Goal: Check status: Check status

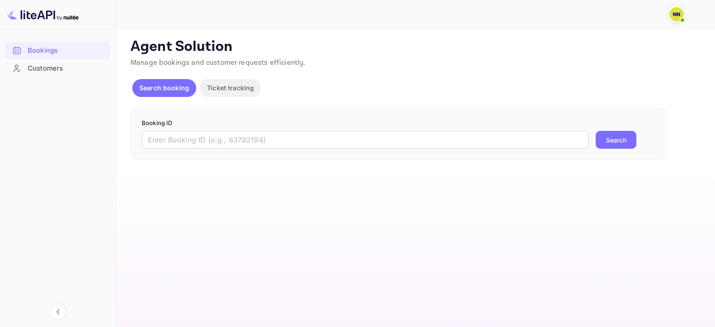
click at [229, 128] on form "Booking ID ​ Search" at bounding box center [399, 134] width 514 height 30
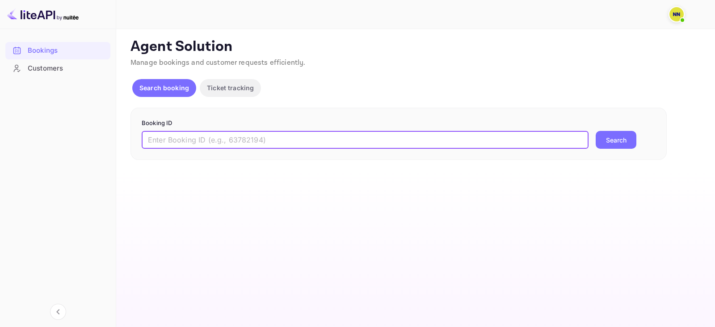
click at [238, 146] on input "text" at bounding box center [365, 140] width 447 height 18
paste input "9128381"
type input "9128381"
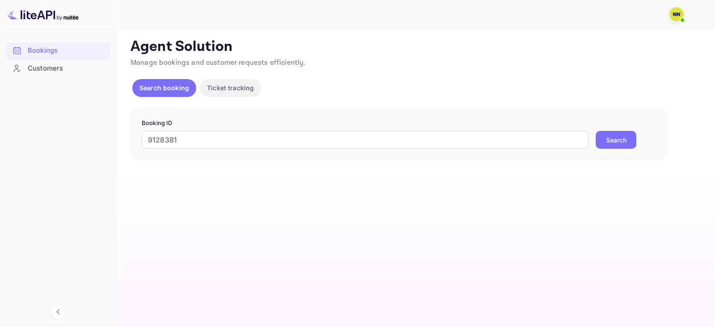
drag, startPoint x: 614, startPoint y: 139, endPoint x: 217, endPoint y: 100, distance: 398.5
click at [614, 139] on button "Search" at bounding box center [615, 140] width 41 height 18
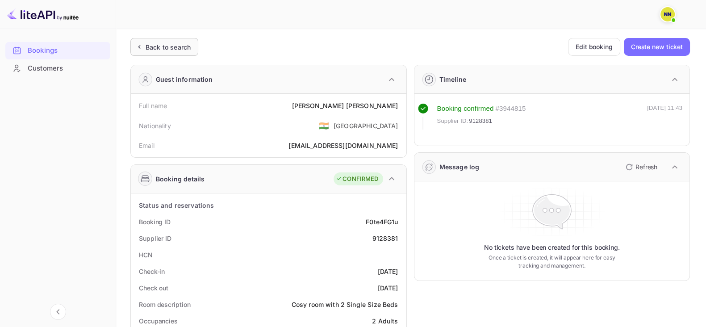
click at [162, 54] on div "Back to search" at bounding box center [164, 47] width 68 height 18
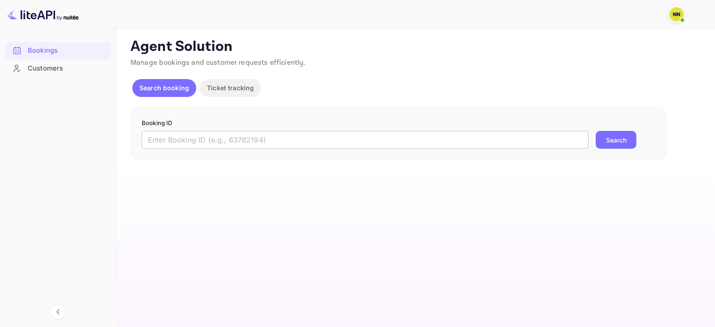
drag, startPoint x: 179, startPoint y: 135, endPoint x: 187, endPoint y: 139, distance: 9.0
click at [179, 135] on input "text" at bounding box center [365, 140] width 447 height 18
paste input "7716835"
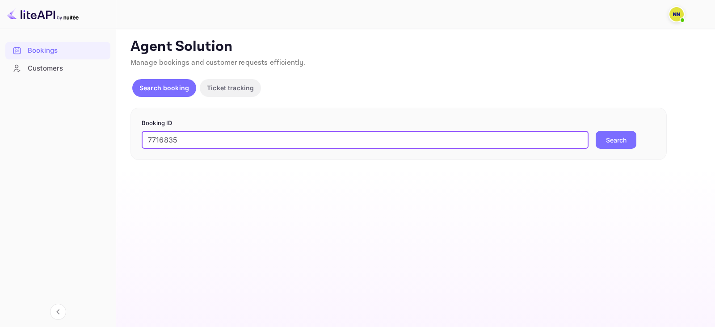
type input "7716835"
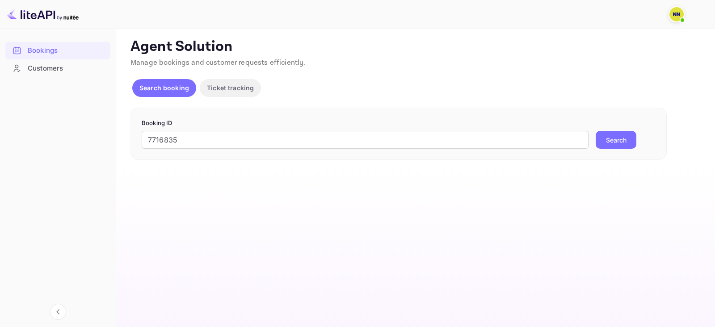
click at [615, 131] on button "Search" at bounding box center [615, 140] width 41 height 18
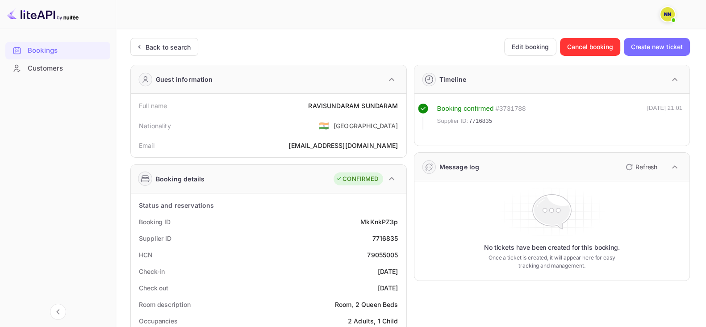
click at [375, 249] on div "HCN 79055005" at bounding box center [268, 255] width 268 height 17
copy div "79055005"
click at [162, 42] on div "Back to search" at bounding box center [168, 46] width 45 height 9
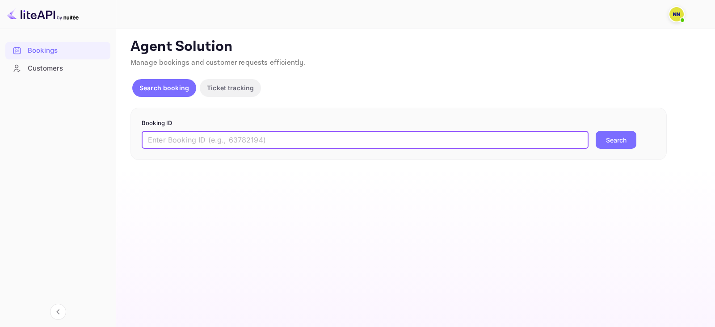
click at [228, 131] on input "text" at bounding box center [365, 140] width 447 height 18
paste input "9132187"
click at [611, 143] on button "Search" at bounding box center [615, 140] width 41 height 18
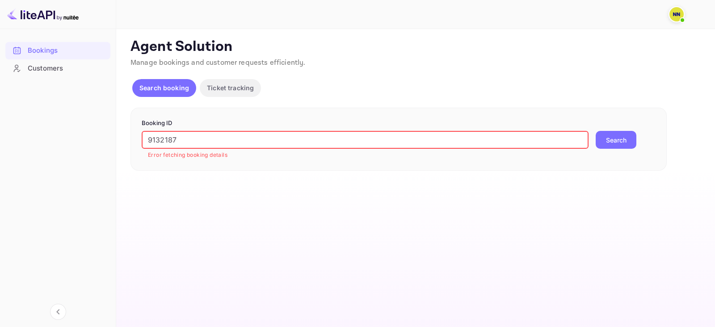
click at [285, 136] on input "9132187" at bounding box center [365, 140] width 447 height 18
paste input "20733"
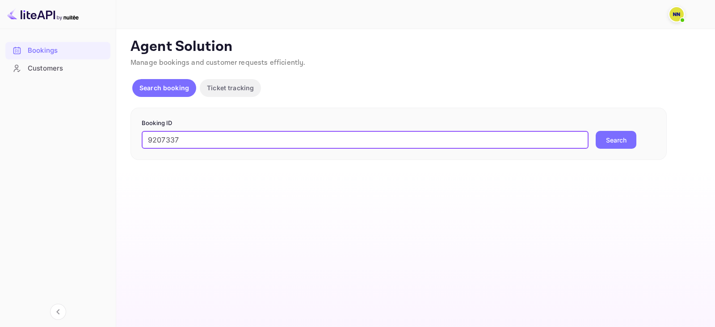
type input "9207337"
click at [615, 132] on button "Search" at bounding box center [615, 140] width 41 height 18
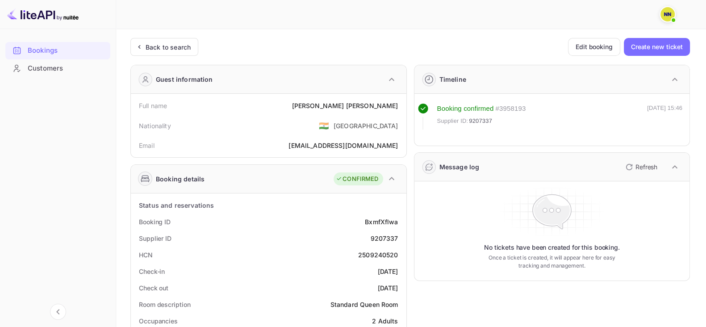
click at [373, 255] on div "2509240520" at bounding box center [378, 254] width 40 height 9
copy div "2509240520"
click at [157, 49] on div "Back to search" at bounding box center [168, 46] width 45 height 9
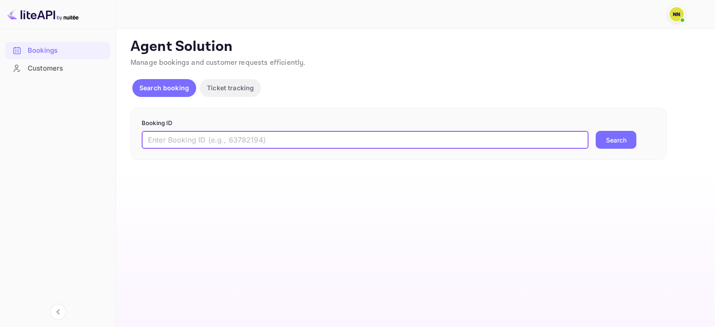
click at [230, 141] on input "text" at bounding box center [365, 140] width 447 height 18
paste input "7908392"
type input "7908392"
click at [624, 144] on button "Search" at bounding box center [615, 140] width 41 height 18
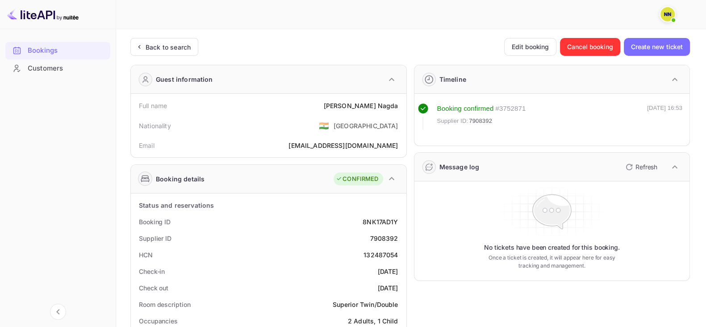
click at [377, 250] on div "132487054" at bounding box center [381, 254] width 34 height 9
copy div "132487054"
click at [198, 50] on div "Back to search" at bounding box center [164, 47] width 68 height 18
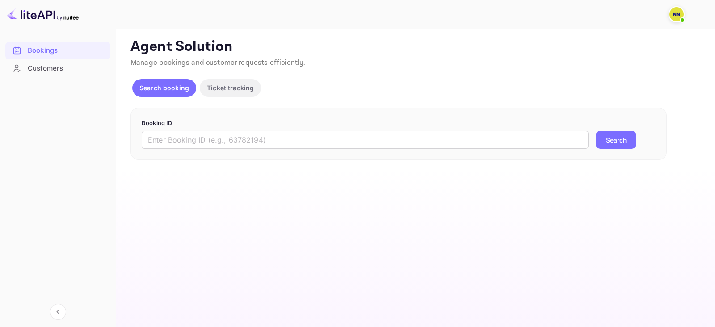
click at [218, 151] on div "Booking ID ​ Search" at bounding box center [398, 134] width 536 height 53
click at [216, 140] on input "text" at bounding box center [365, 140] width 447 height 18
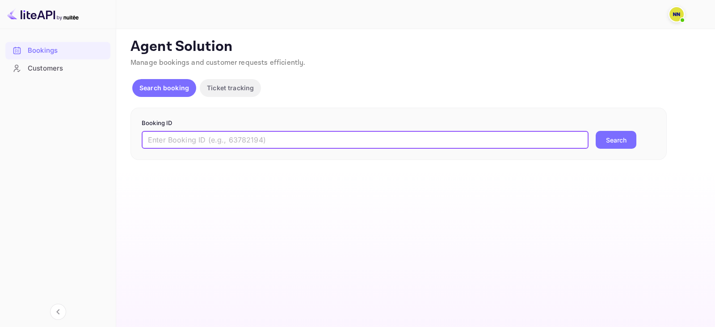
paste input "9223649"
type input "9223649"
click at [605, 133] on button "Search" at bounding box center [615, 140] width 41 height 18
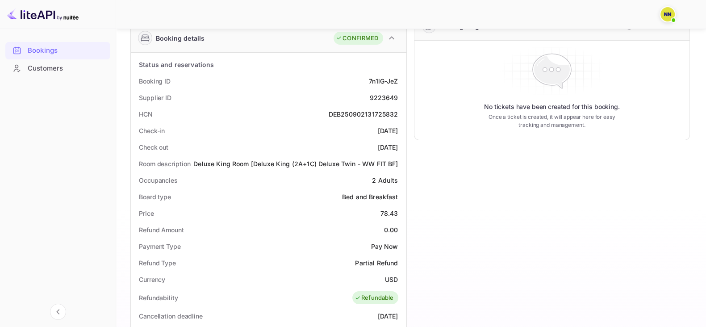
scroll to position [167, 0]
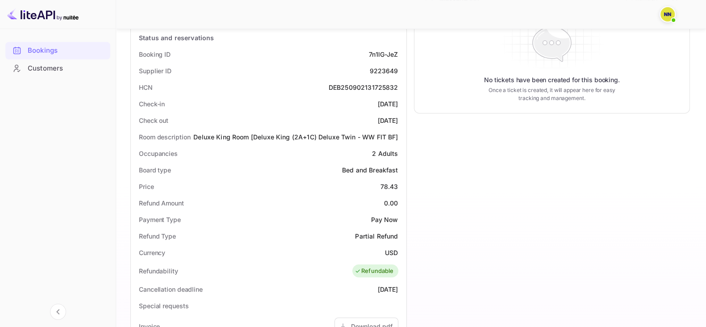
click at [352, 84] on div "DEB250902131725832" at bounding box center [364, 87] width 70 height 9
copy div "DEB250902131725832"
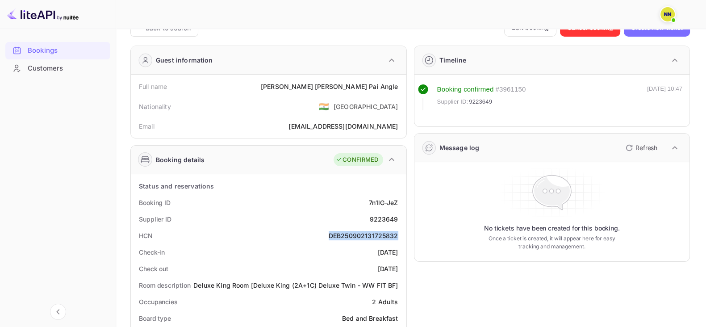
scroll to position [0, 0]
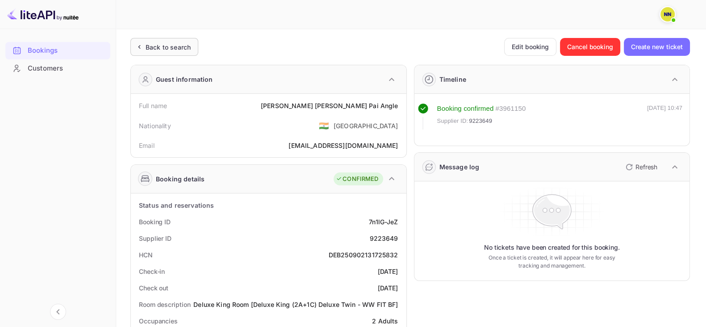
click at [141, 43] on icon at bounding box center [138, 46] width 9 height 9
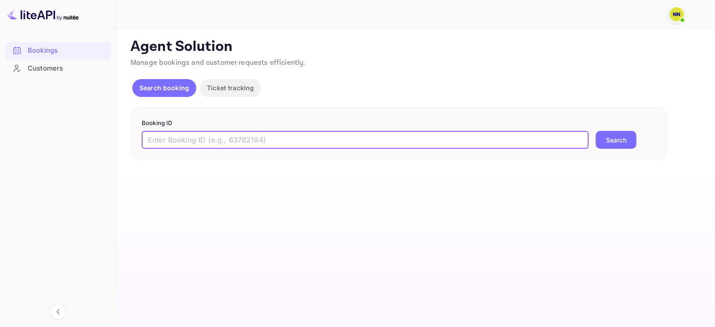
click at [201, 141] on input "text" at bounding box center [365, 140] width 447 height 18
paste input "9206516"
type input "9206516"
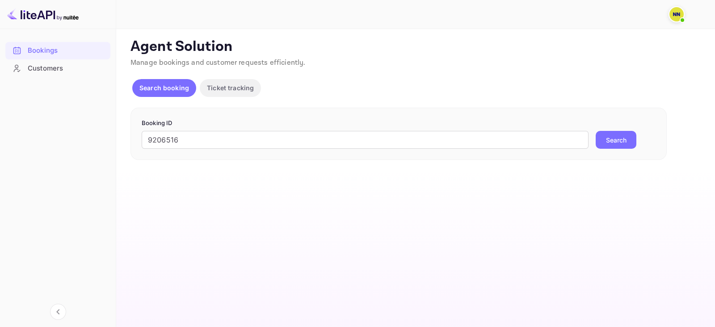
click at [615, 137] on button "Search" at bounding box center [615, 140] width 41 height 18
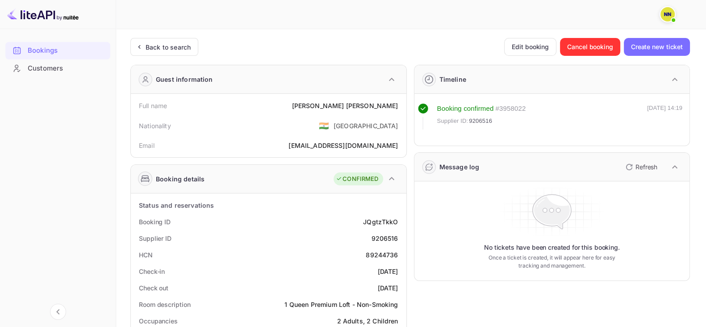
click at [375, 255] on div "89244736" at bounding box center [382, 254] width 32 height 9
copy div "89244736"
click at [170, 46] on div "Back to search" at bounding box center [168, 46] width 45 height 9
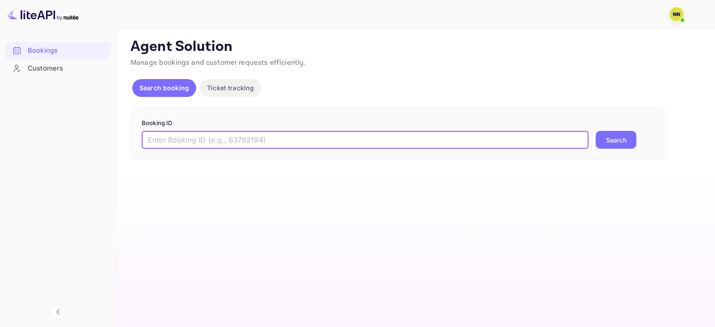
click at [183, 134] on input "text" at bounding box center [365, 140] width 447 height 18
paste input "F6BU01"
click at [214, 141] on input "F6BU01" at bounding box center [365, 140] width 447 height 18
paste input "8992916"
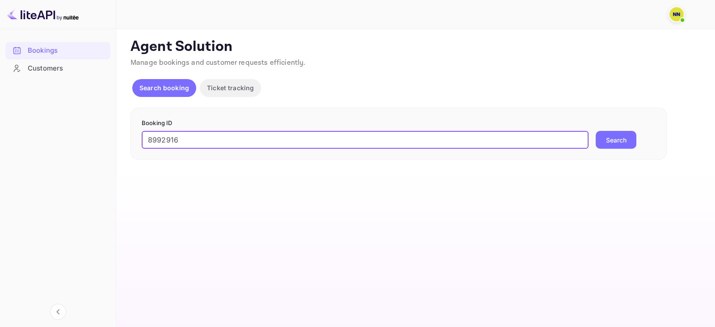
type input "8992916"
drag, startPoint x: 593, startPoint y: 134, endPoint x: 611, endPoint y: 134, distance: 18.8
click at [594, 134] on div "8992916 ​ Search" at bounding box center [399, 140] width 514 height 18
click at [612, 134] on button "Search" at bounding box center [615, 140] width 41 height 18
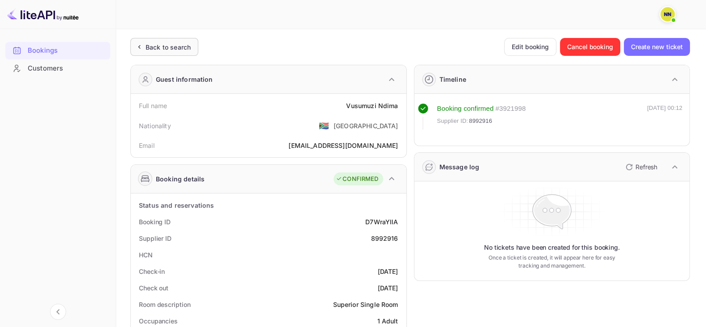
click at [165, 43] on div "Back to search" at bounding box center [168, 46] width 45 height 9
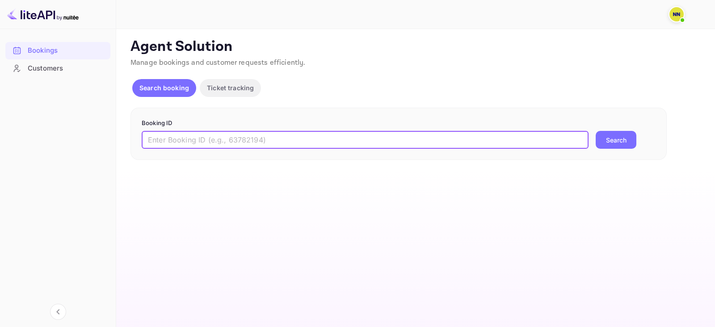
click at [238, 142] on input "text" at bounding box center [365, 140] width 447 height 18
paste input "7822197"
type input "7822197"
click at [607, 133] on button "Search" at bounding box center [615, 140] width 41 height 18
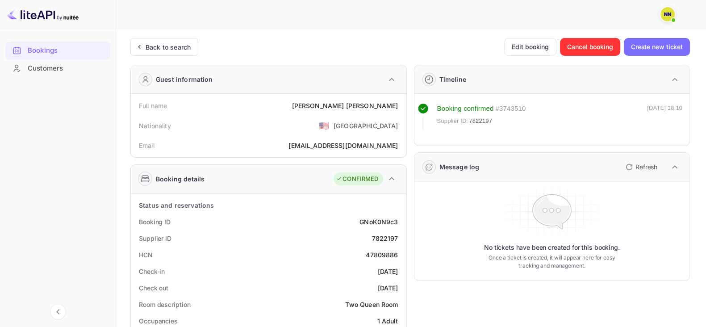
click at [380, 250] on div "47809886" at bounding box center [382, 254] width 32 height 9
copy div "47809886"
click at [192, 42] on div "Back to search" at bounding box center [164, 47] width 68 height 18
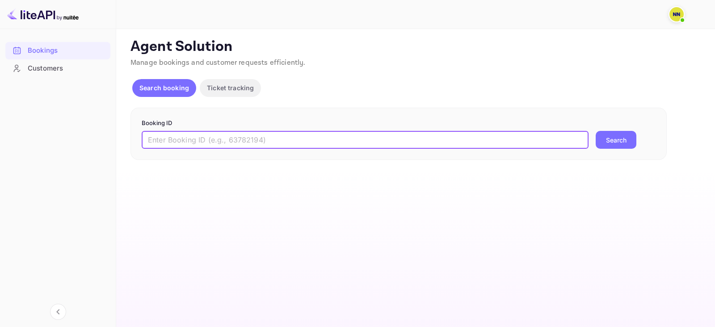
click at [209, 138] on input "text" at bounding box center [365, 140] width 447 height 18
paste input "8898276"
type input "8898276"
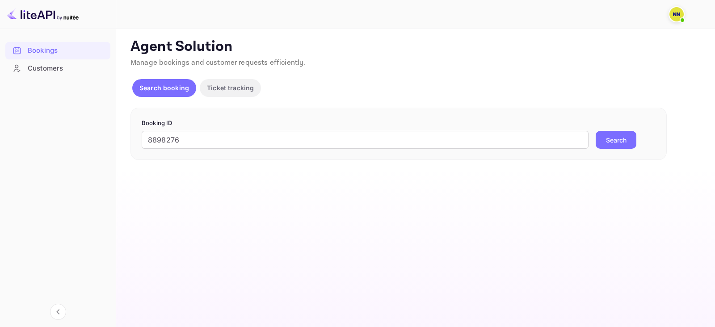
click at [605, 137] on button "Search" at bounding box center [615, 140] width 41 height 18
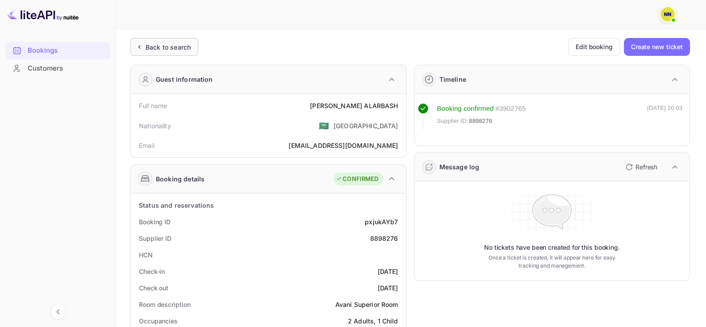
click at [167, 43] on div "Back to search" at bounding box center [168, 46] width 45 height 9
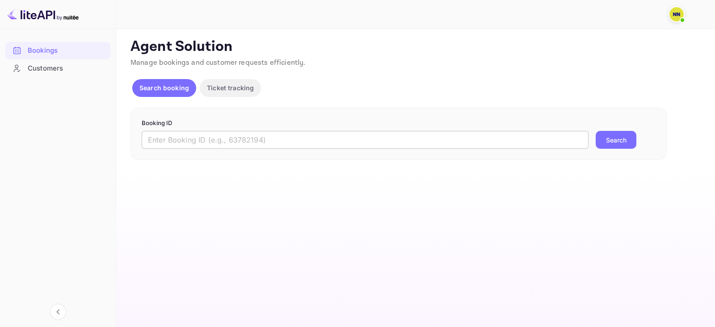
click at [224, 133] on input "text" at bounding box center [365, 140] width 447 height 18
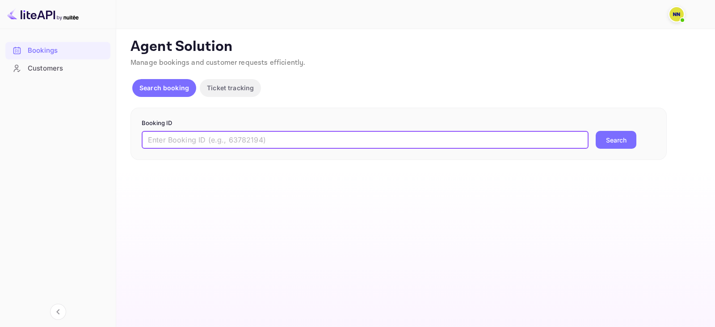
paste input "8273509"
type input "8273509"
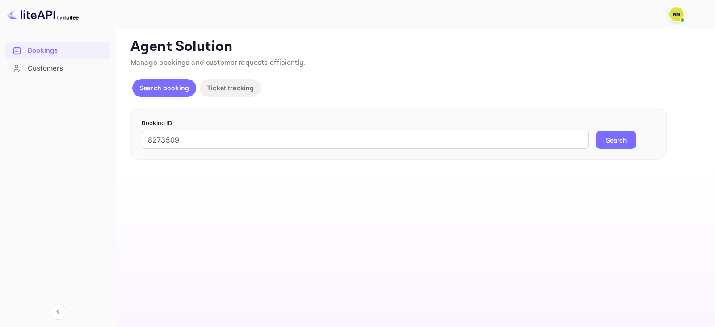
click at [625, 139] on button "Search" at bounding box center [615, 140] width 41 height 18
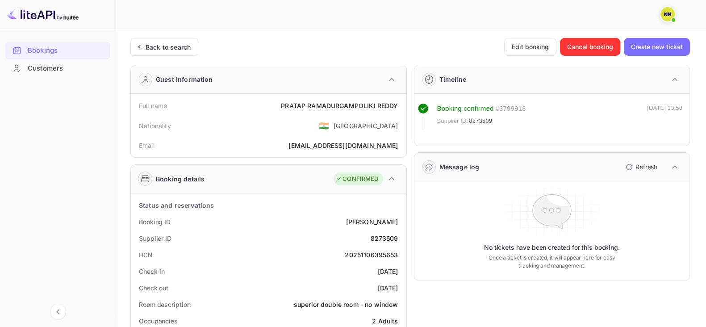
click at [371, 252] on div "20251106395653" at bounding box center [371, 254] width 53 height 9
copy div "20251106395653"
click at [150, 42] on div "Back to search" at bounding box center [168, 46] width 45 height 9
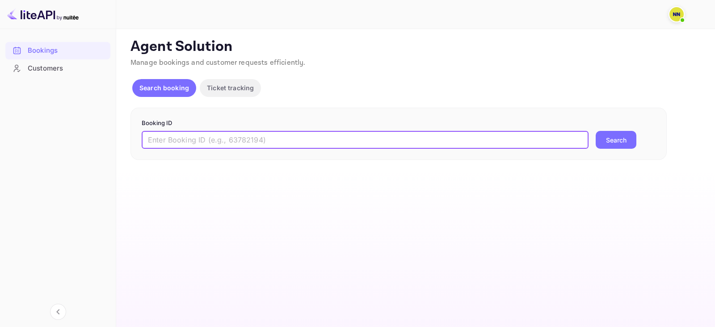
drag, startPoint x: 192, startPoint y: 135, endPoint x: 211, endPoint y: 146, distance: 22.0
click at [192, 135] on input "text" at bounding box center [365, 140] width 447 height 18
paste input "8165199"
type input "8165199"
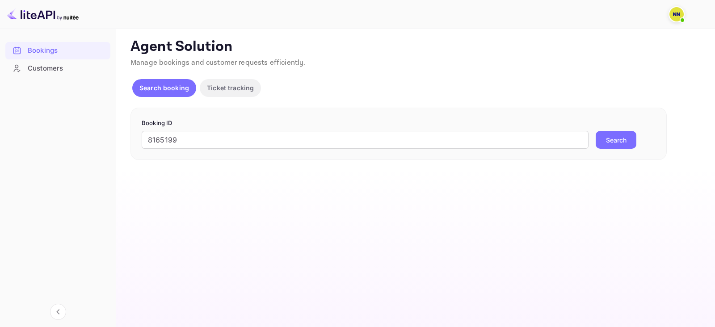
click at [611, 130] on form "Booking ID 8165199 ​ Search" at bounding box center [399, 134] width 514 height 30
drag, startPoint x: 623, startPoint y: 127, endPoint x: 615, endPoint y: 144, distance: 18.4
click at [624, 129] on form "Booking ID 8165199 ​ Search" at bounding box center [399, 134] width 514 height 30
click at [615, 144] on button "Search" at bounding box center [615, 140] width 41 height 18
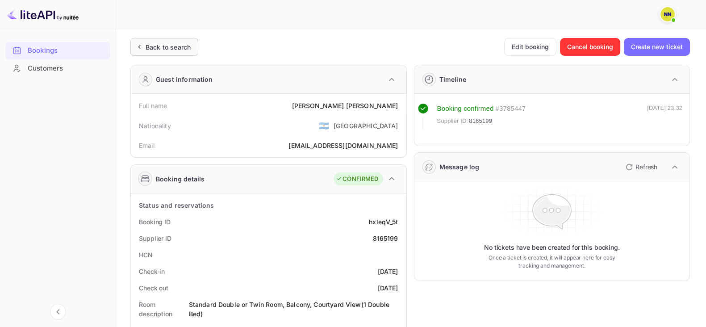
click at [154, 52] on div "Back to search" at bounding box center [164, 47] width 68 height 18
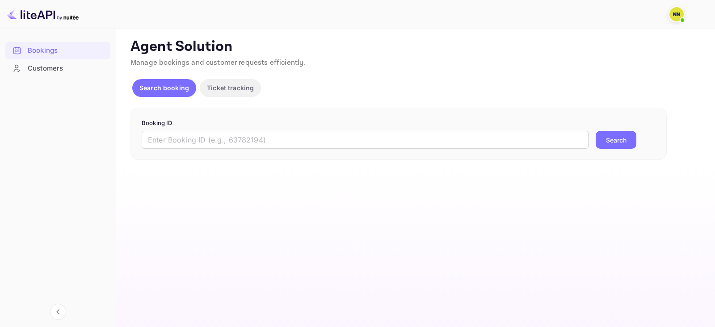
click at [212, 127] on form "Booking ID ​ Search" at bounding box center [399, 134] width 514 height 30
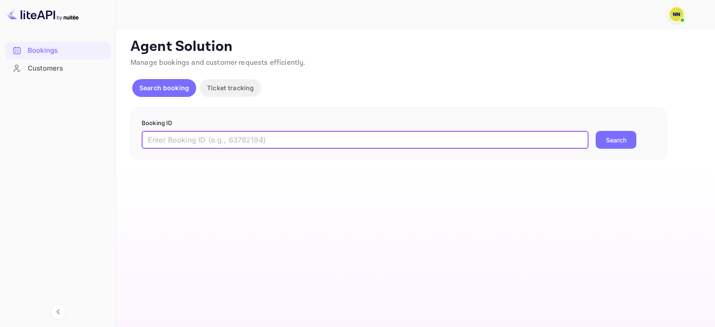
click at [213, 141] on input "text" at bounding box center [365, 140] width 447 height 18
paste input "7553401"
type input "7553401"
click at [606, 141] on button "Search" at bounding box center [615, 140] width 41 height 18
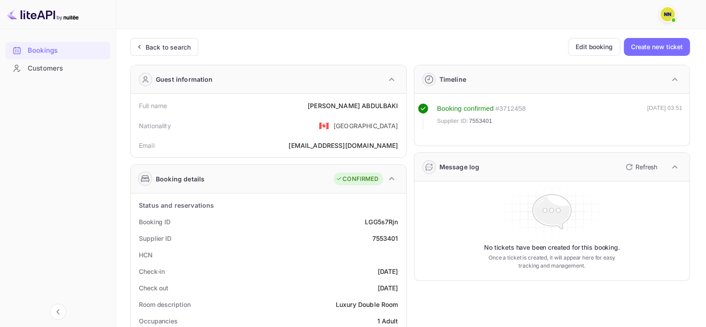
click at [148, 54] on div "Back to search" at bounding box center [164, 47] width 68 height 18
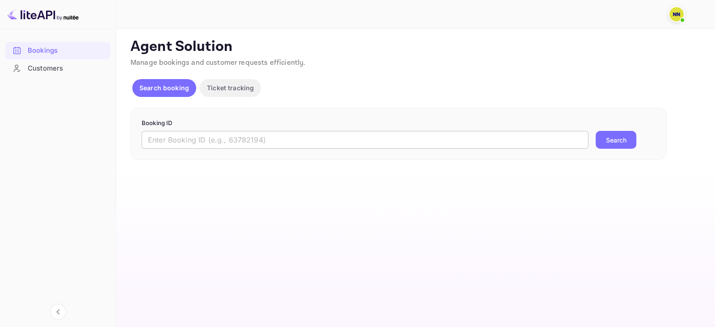
click at [217, 132] on input "text" at bounding box center [365, 140] width 447 height 18
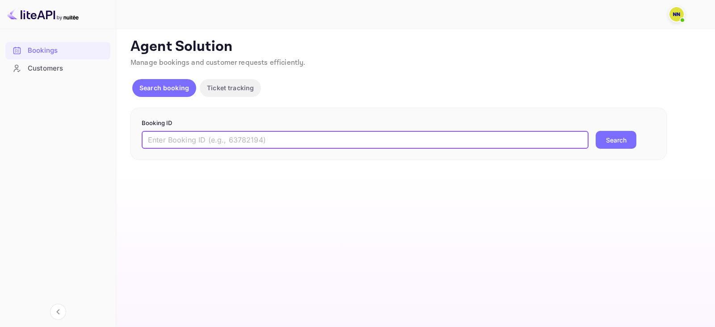
paste input "7433816"
type input "7433816"
click at [605, 133] on button "Search" at bounding box center [615, 140] width 41 height 18
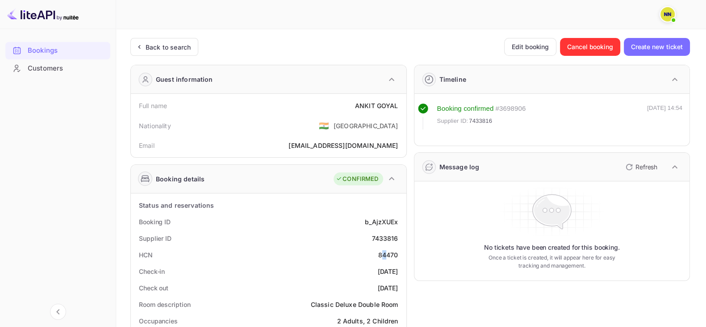
click at [384, 255] on div "84470" at bounding box center [388, 254] width 20 height 9
click at [386, 255] on div "84470" at bounding box center [388, 254] width 20 height 9
click at [387, 255] on div "84470" at bounding box center [388, 254] width 20 height 9
drag, startPoint x: 146, startPoint y: 39, endPoint x: 142, endPoint y: 35, distance: 6.0
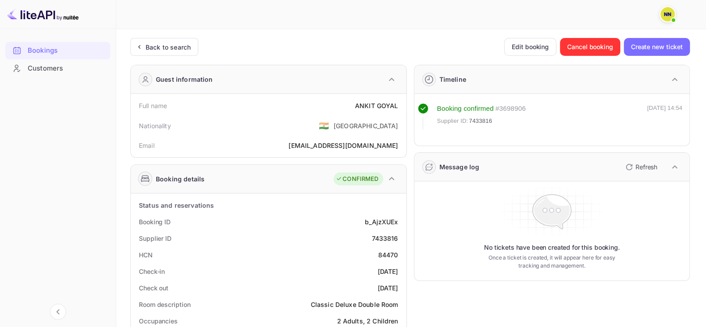
click at [146, 39] on div "Back to search" at bounding box center [164, 47] width 68 height 18
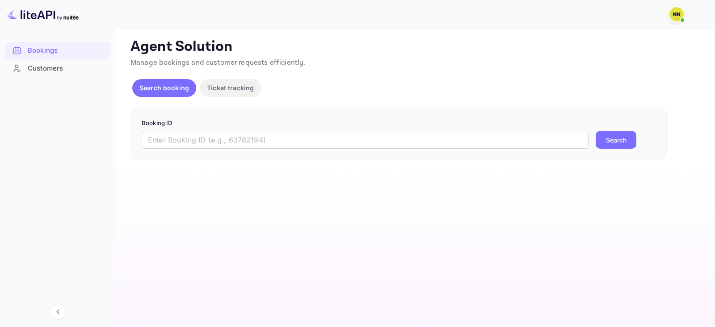
click at [259, 153] on div "Booking ID ​ Search" at bounding box center [398, 134] width 536 height 53
click at [261, 132] on input "text" at bounding box center [365, 140] width 447 height 18
paste input "7251021"
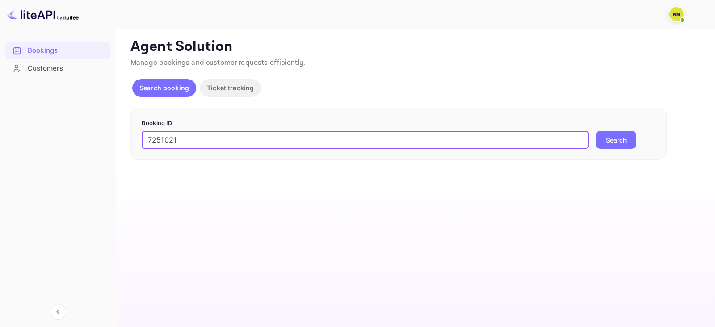
type input "7251021"
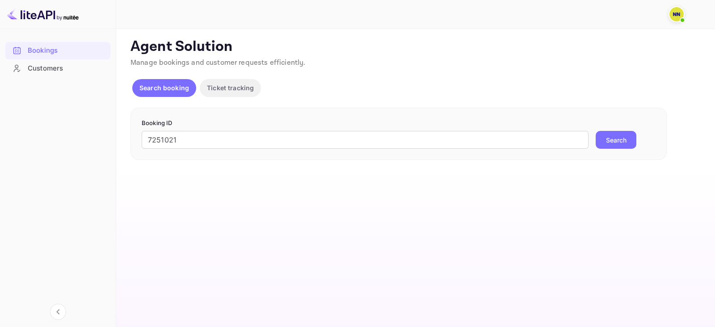
click at [626, 147] on button "Search" at bounding box center [615, 140] width 41 height 18
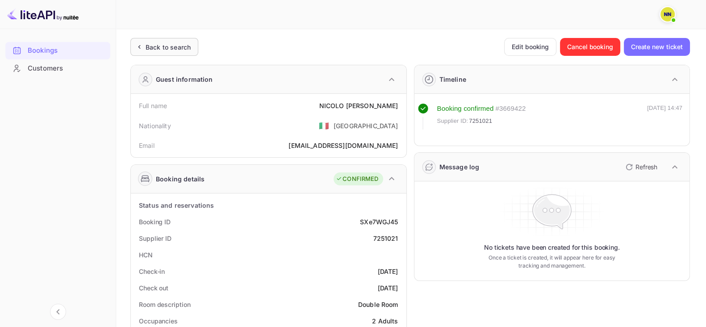
click at [159, 45] on div "Back to search" at bounding box center [168, 46] width 45 height 9
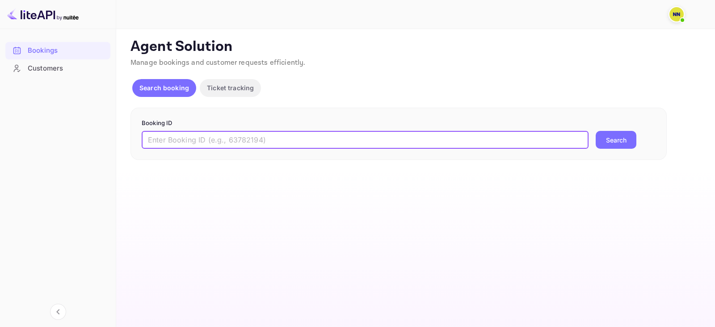
click at [217, 136] on input "text" at bounding box center [365, 140] width 447 height 18
paste input "6830314"
type input "6830314"
click at [615, 139] on button "Search" at bounding box center [615, 140] width 41 height 18
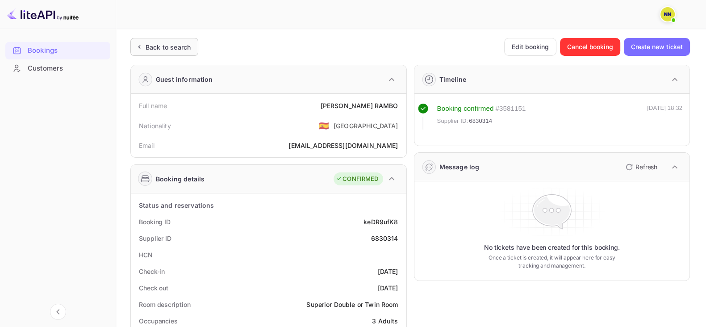
click at [157, 44] on div "Back to search" at bounding box center [168, 46] width 45 height 9
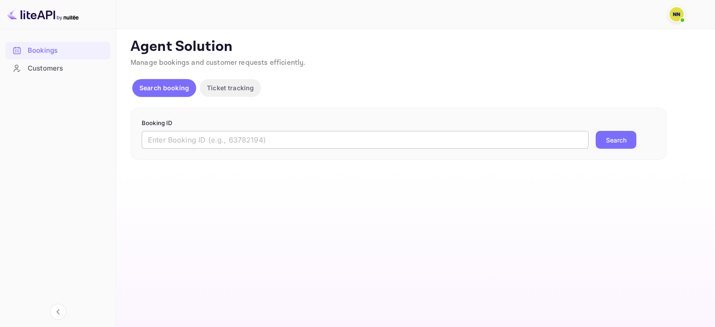
click at [255, 144] on input "text" at bounding box center [365, 140] width 447 height 18
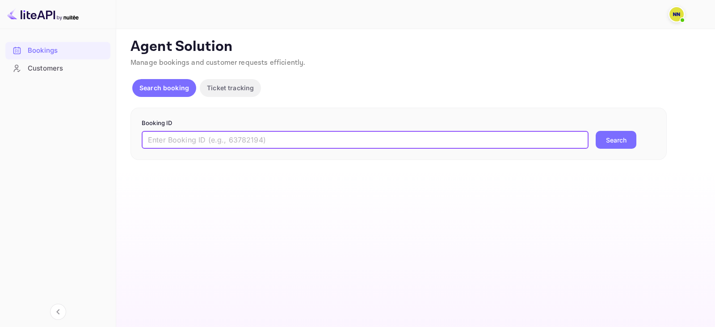
paste input "9193797"
type input "9193797"
click at [621, 144] on button "Search" at bounding box center [615, 140] width 41 height 18
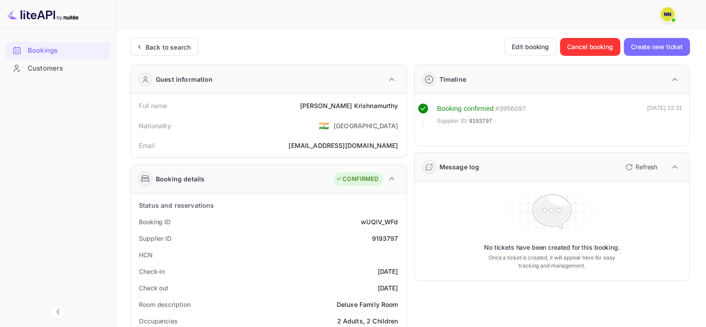
drag, startPoint x: 172, startPoint y: 48, endPoint x: 158, endPoint y: 25, distance: 27.3
click at [170, 48] on div "Back to search" at bounding box center [168, 46] width 45 height 9
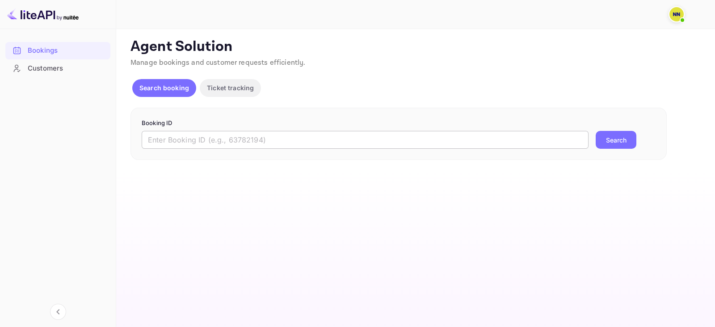
click at [250, 133] on input "text" at bounding box center [365, 140] width 447 height 18
paste input "9193797"
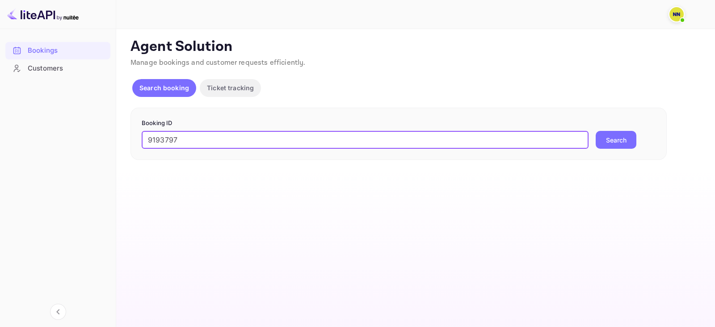
type input "9193797"
click at [612, 141] on button "Search" at bounding box center [615, 140] width 41 height 18
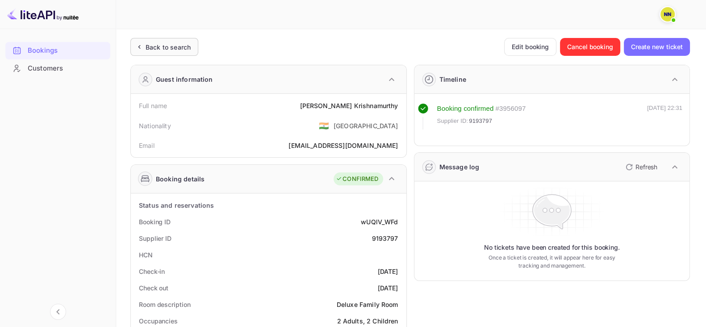
click at [165, 50] on div "Back to search" at bounding box center [168, 46] width 45 height 9
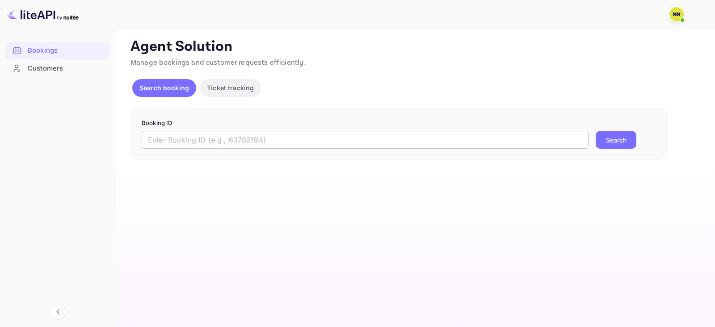
click at [171, 143] on input "text" at bounding box center [365, 140] width 447 height 18
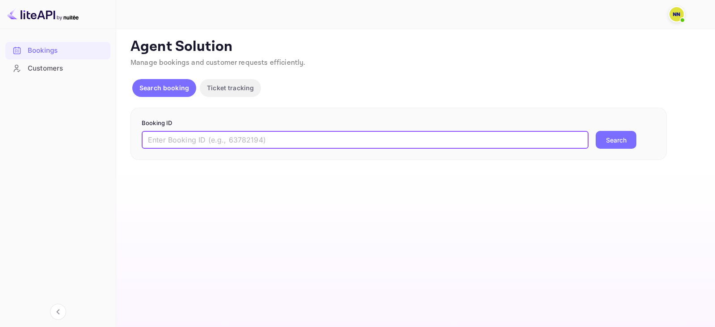
paste input "8917454"
type input "8917454"
click at [607, 151] on div "Booking ID 8917454 ​ Search" at bounding box center [398, 134] width 536 height 53
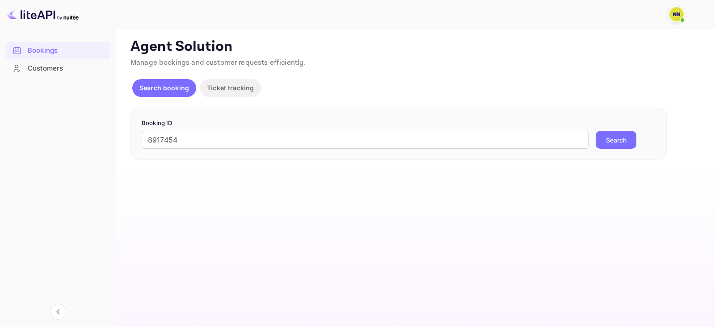
click at [607, 138] on button "Search" at bounding box center [615, 140] width 41 height 18
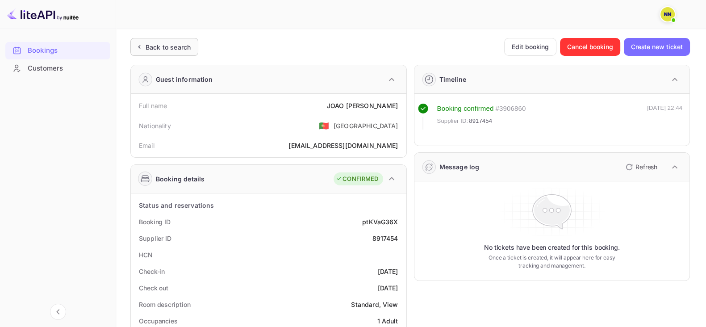
click at [163, 48] on div "Back to search" at bounding box center [168, 46] width 45 height 9
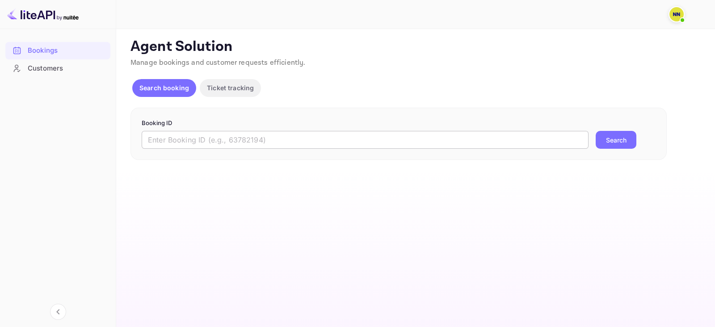
click at [226, 137] on input "text" at bounding box center [365, 140] width 447 height 18
paste input "8913741"
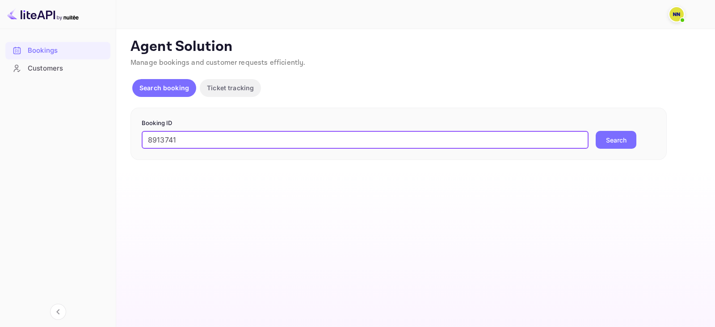
type input "8913741"
click at [604, 144] on button "Search" at bounding box center [615, 140] width 41 height 18
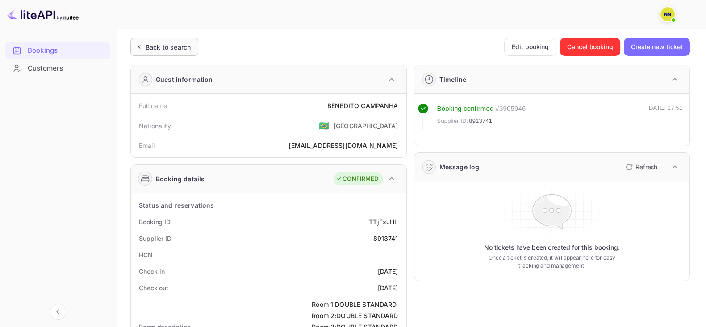
click at [148, 39] on div "Back to search" at bounding box center [164, 47] width 68 height 18
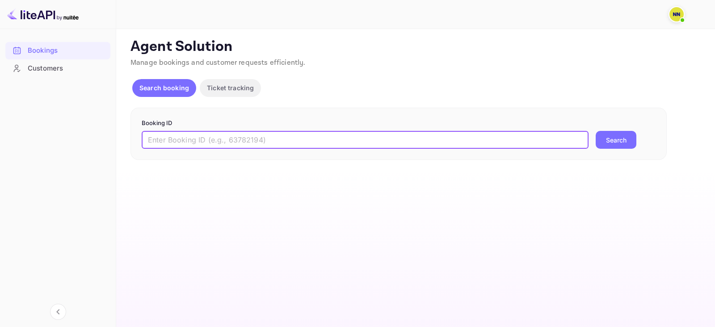
click at [234, 135] on input "text" at bounding box center [365, 140] width 447 height 18
paste input "8654034"
type input "8654034"
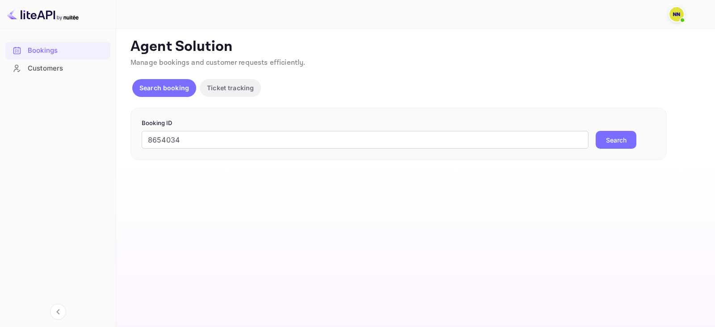
drag, startPoint x: 603, startPoint y: 128, endPoint x: 610, endPoint y: 140, distance: 14.0
click at [604, 128] on form "Booking ID 8654034 ​ Search" at bounding box center [399, 134] width 514 height 30
click at [611, 141] on button "Search" at bounding box center [615, 140] width 41 height 18
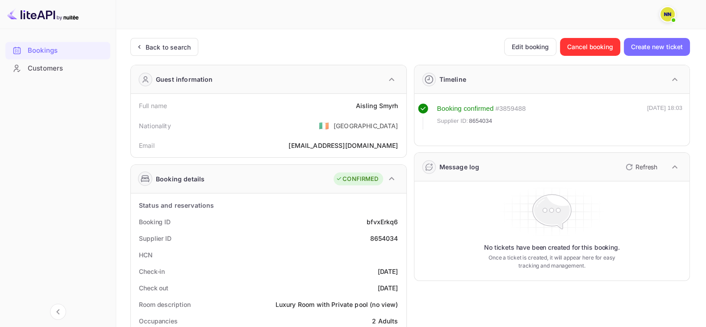
click at [171, 41] on div "Back to search" at bounding box center [164, 47] width 68 height 18
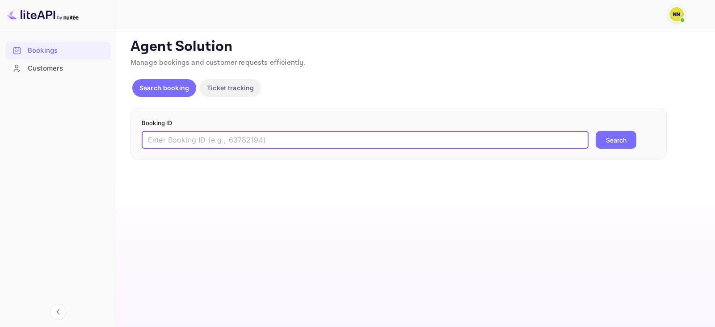
click at [247, 134] on input "text" at bounding box center [365, 140] width 447 height 18
paste input "8210442"
type input "8210442"
click at [614, 141] on button "Search" at bounding box center [615, 140] width 41 height 18
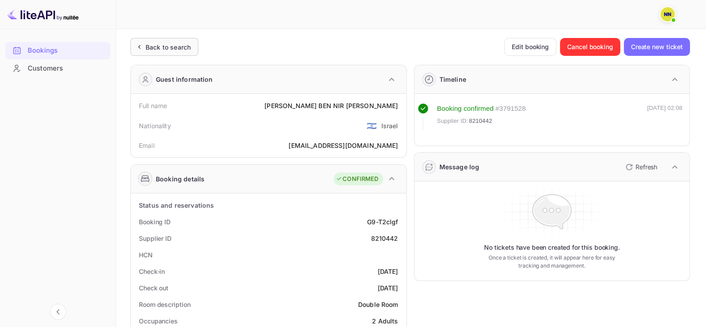
click at [167, 50] on div "Back to search" at bounding box center [168, 46] width 45 height 9
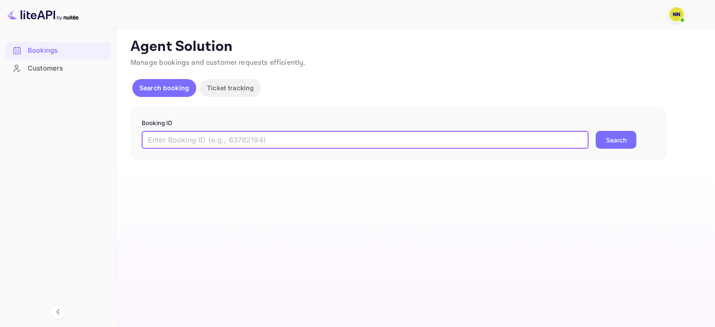
click at [240, 131] on input "text" at bounding box center [365, 140] width 447 height 18
paste input "7621634"
type input "7621634"
click at [629, 144] on button "Search" at bounding box center [615, 140] width 41 height 18
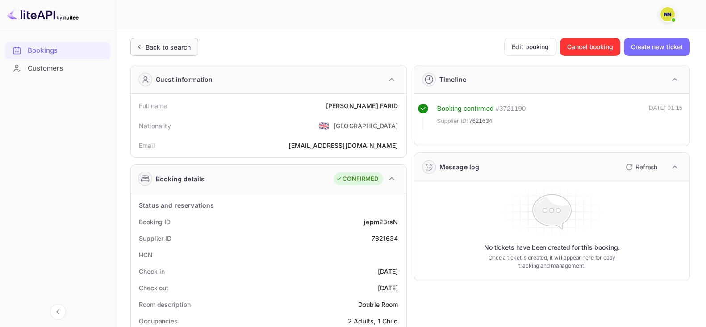
drag, startPoint x: 154, startPoint y: 35, endPoint x: 163, endPoint y: 50, distance: 17.2
click at [163, 50] on div "Back to search" at bounding box center [168, 46] width 45 height 9
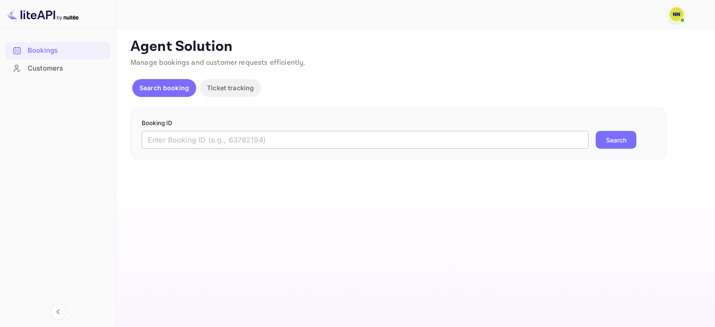
click at [236, 139] on input "text" at bounding box center [365, 140] width 447 height 18
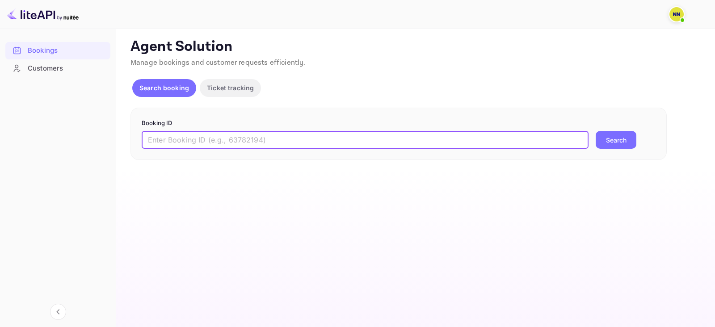
paste input "7621634"
type input "7621634"
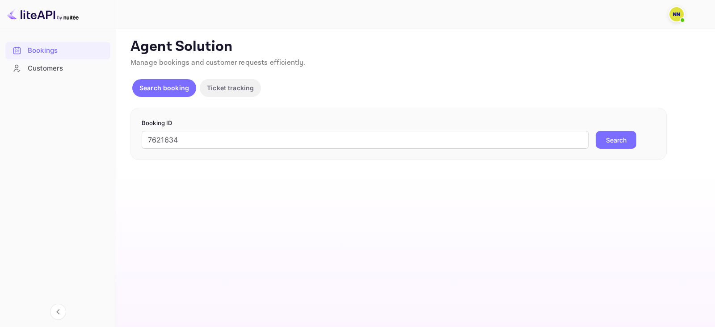
drag, startPoint x: 613, startPoint y: 138, endPoint x: 427, endPoint y: 70, distance: 198.4
click at [612, 138] on button "Search" at bounding box center [615, 140] width 41 height 18
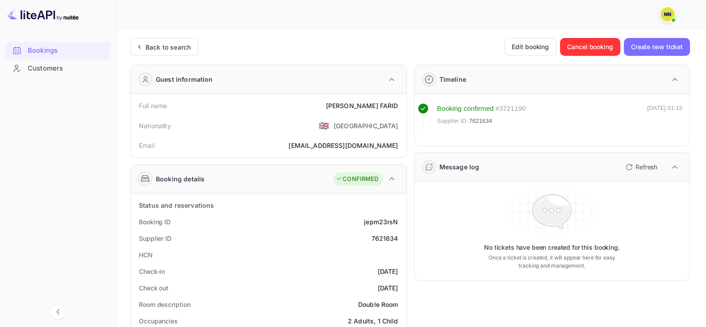
click at [141, 50] on icon at bounding box center [138, 46] width 9 height 9
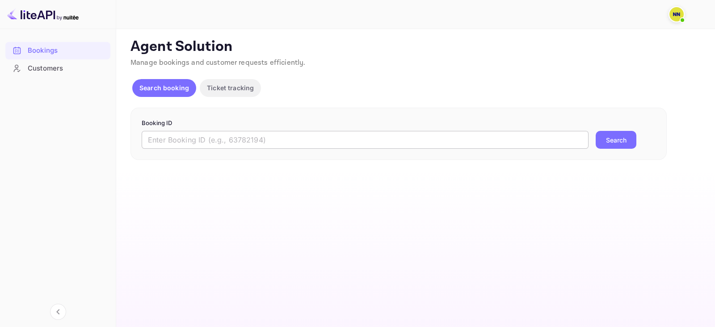
click at [293, 138] on input "text" at bounding box center [365, 140] width 447 height 18
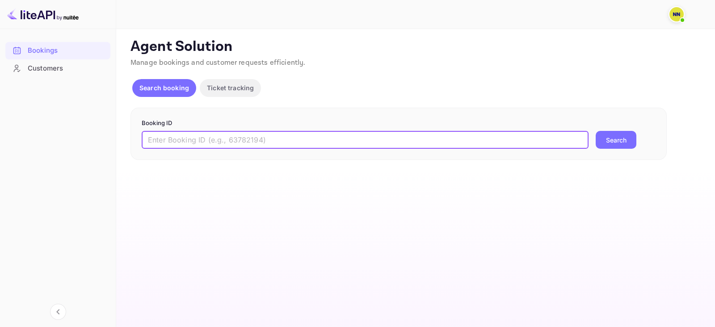
paste input "8587079"
type input "8587079"
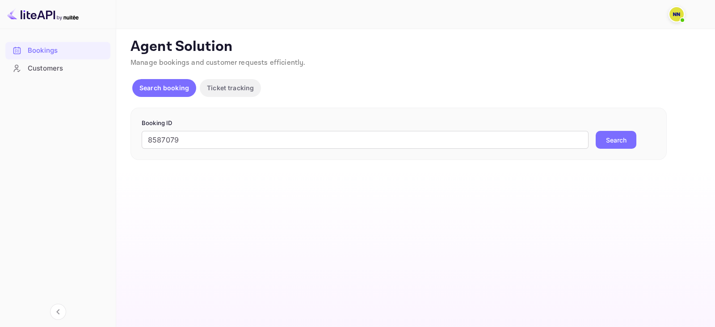
click at [594, 145] on div "8587079 ​ Search" at bounding box center [399, 140] width 514 height 18
click at [598, 135] on button "Search" at bounding box center [615, 140] width 41 height 18
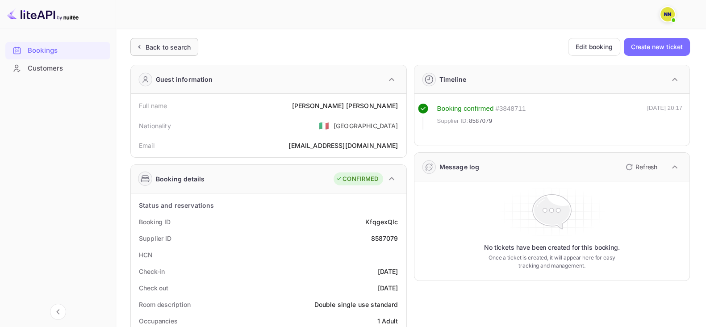
click at [158, 47] on div "Back to search" at bounding box center [168, 46] width 45 height 9
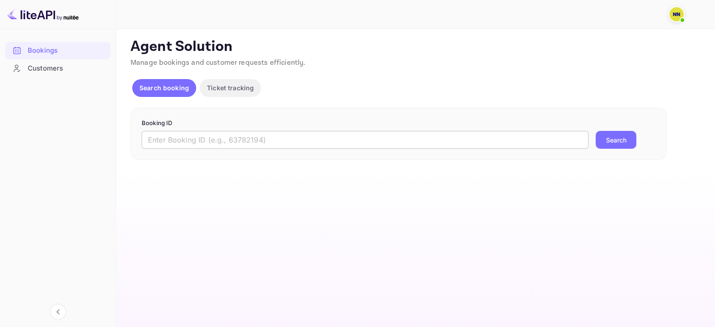
click at [244, 133] on input "text" at bounding box center [365, 140] width 447 height 18
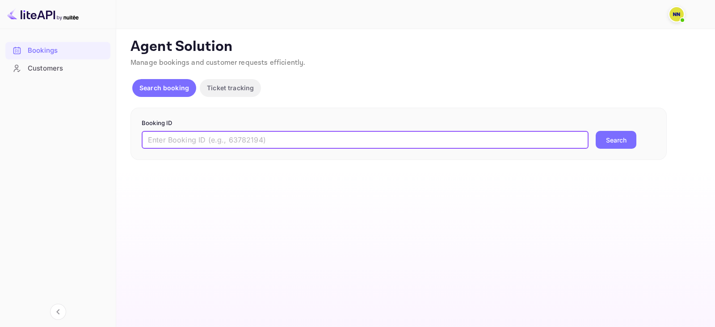
paste input "8280638"
type input "8280638"
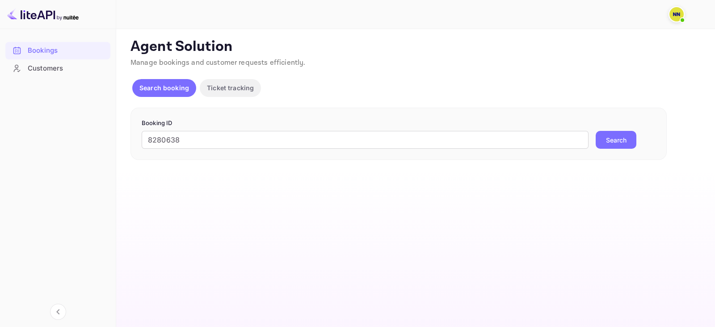
click at [617, 143] on button "Search" at bounding box center [615, 140] width 41 height 18
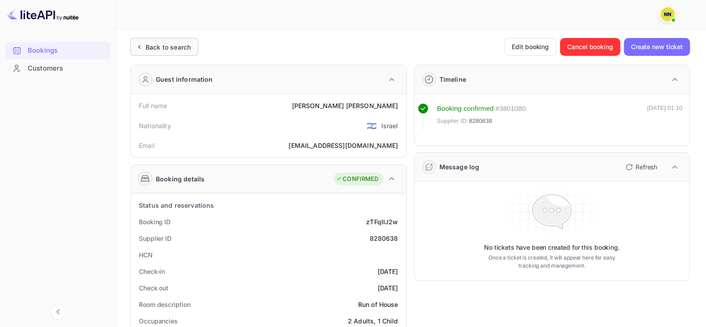
click at [167, 52] on div "Back to search" at bounding box center [164, 47] width 68 height 18
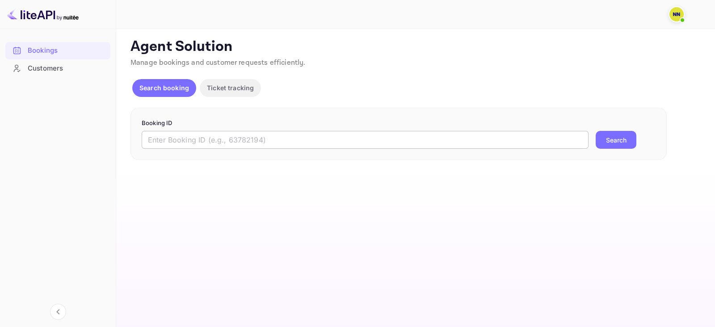
click at [231, 142] on input "text" at bounding box center [365, 140] width 447 height 18
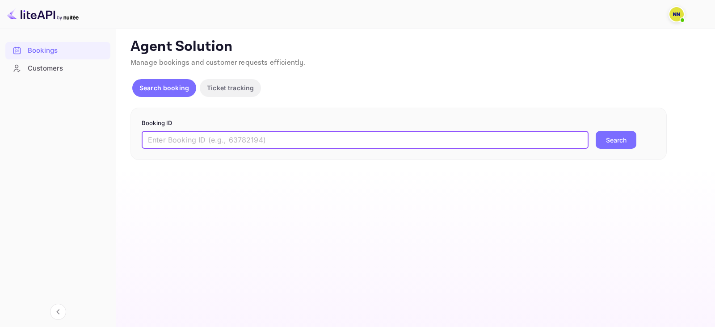
paste input "8259794"
type input "8259794"
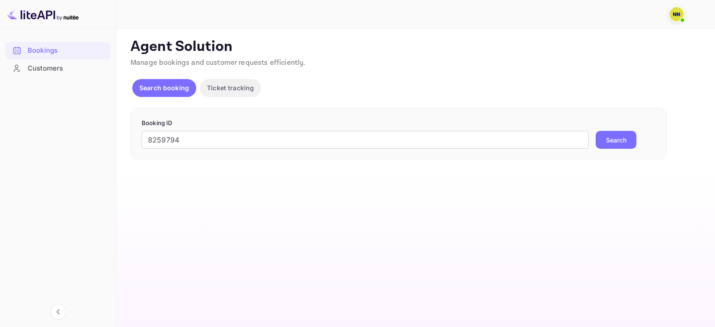
click at [607, 141] on button "Search" at bounding box center [615, 140] width 41 height 18
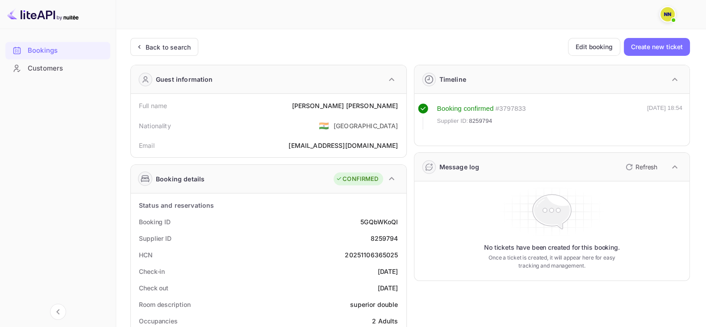
click at [367, 257] on div "20251106365025" at bounding box center [371, 254] width 53 height 9
copy div "20251106365025"
click at [173, 48] on div "Back to search" at bounding box center [168, 46] width 45 height 9
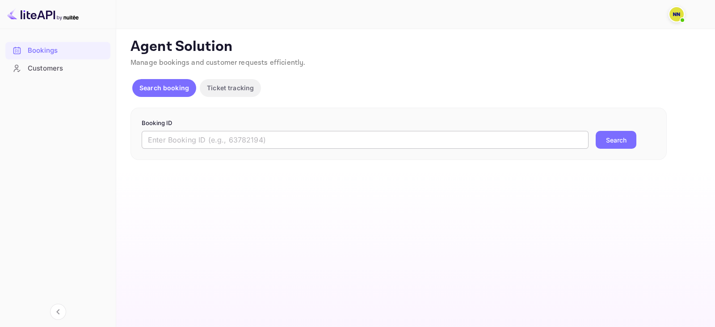
click at [221, 133] on input "text" at bounding box center [365, 140] width 447 height 18
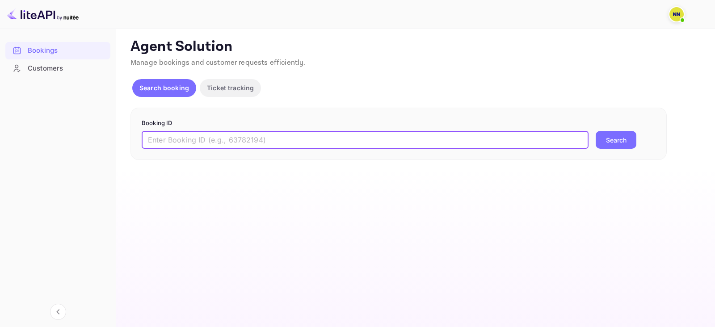
paste input "8200166"
type input "8200166"
click at [602, 139] on button "Search" at bounding box center [615, 140] width 41 height 18
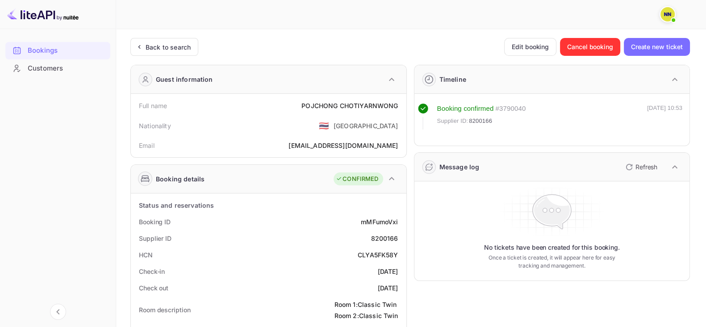
click at [384, 253] on div "CLYA5FK58Y" at bounding box center [378, 254] width 41 height 9
copy div "CLYA5FK58Y"
click at [149, 42] on div "Back to search" at bounding box center [168, 46] width 45 height 9
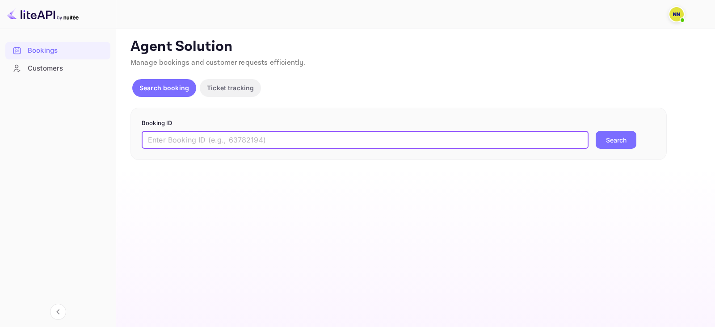
click at [216, 141] on input "text" at bounding box center [365, 140] width 447 height 18
paste input "7995115"
type input "7995115"
click at [623, 134] on button "Search" at bounding box center [615, 140] width 41 height 18
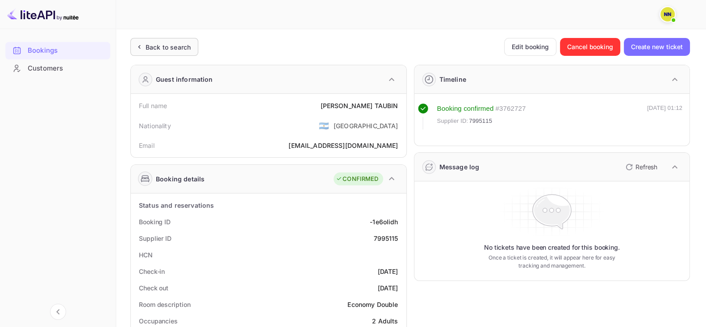
click at [175, 41] on div "Back to search" at bounding box center [164, 47] width 68 height 18
